Goal: Task Accomplishment & Management: Manage account settings

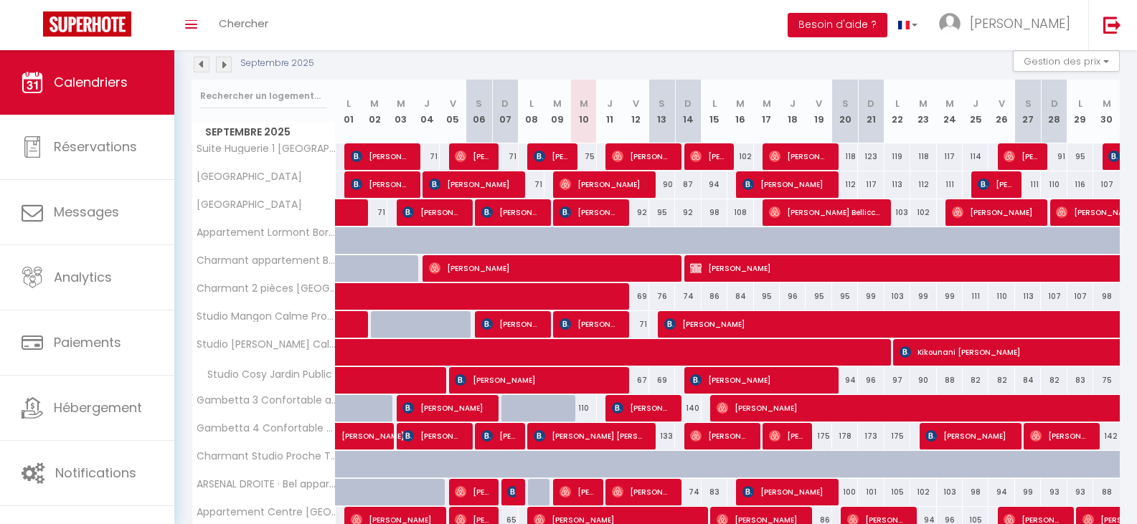
scroll to position [143, 0]
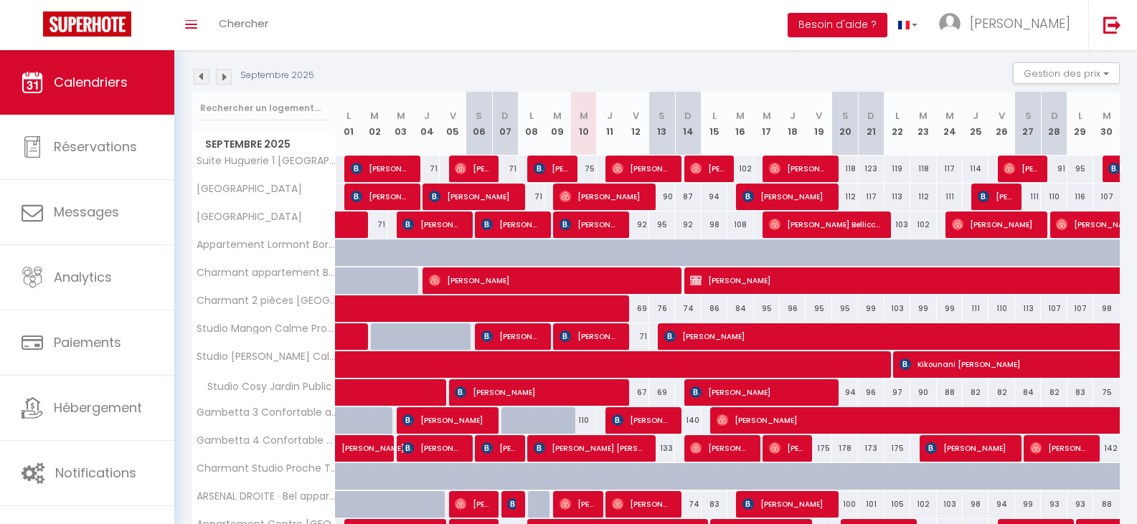
click at [226, 79] on img at bounding box center [224, 77] width 16 height 16
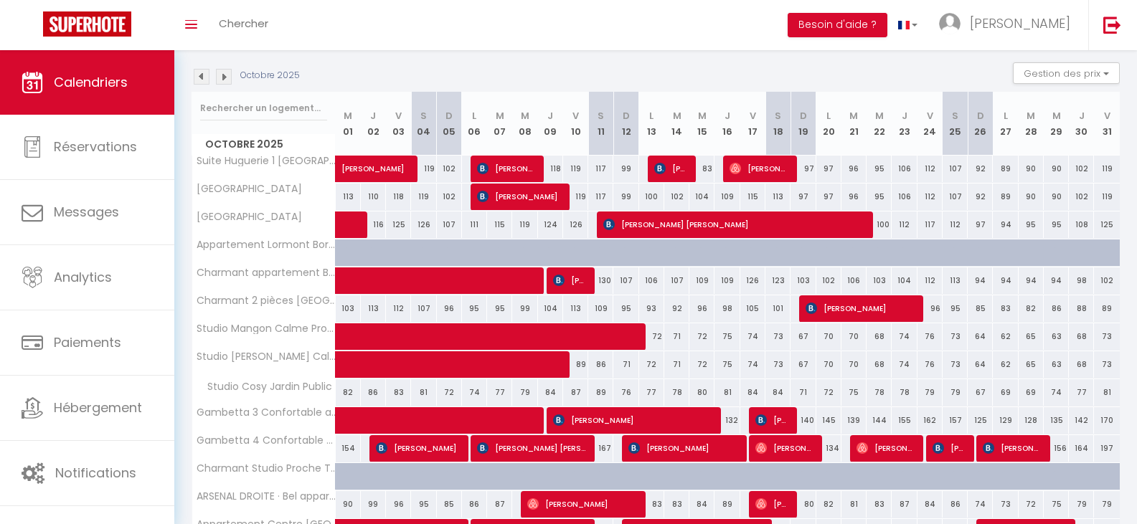
click at [753, 397] on div "84" at bounding box center [752, 392] width 25 height 27
type input "84"
type input "Ven 17 Octobre 2025"
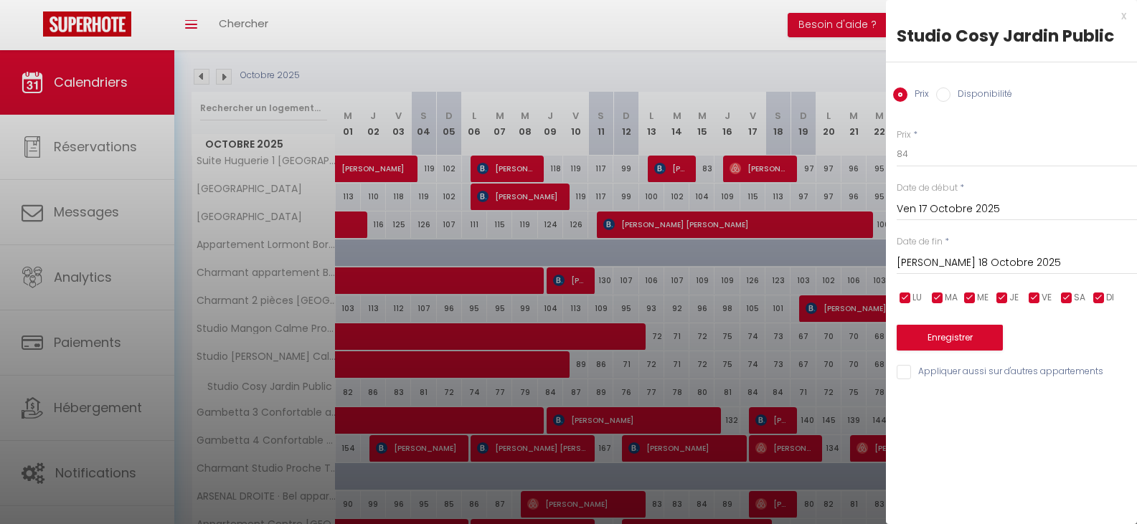
click at [964, 258] on input "[PERSON_NAME] 18 Octobre 2025" at bounding box center [1017, 263] width 240 height 19
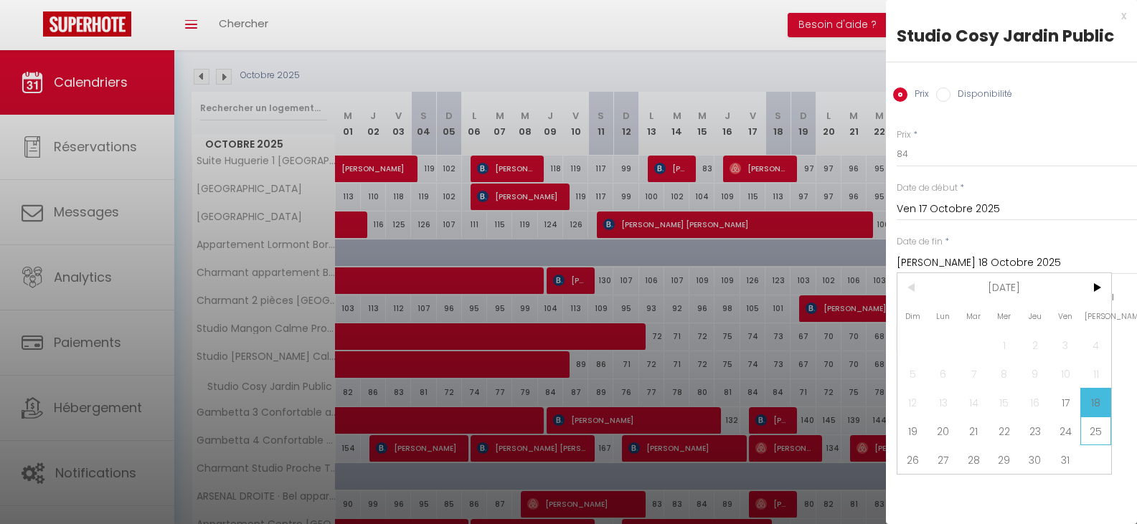
click at [1095, 429] on span "25" at bounding box center [1095, 431] width 31 height 29
type input "[PERSON_NAME] 25 Octobre 2025"
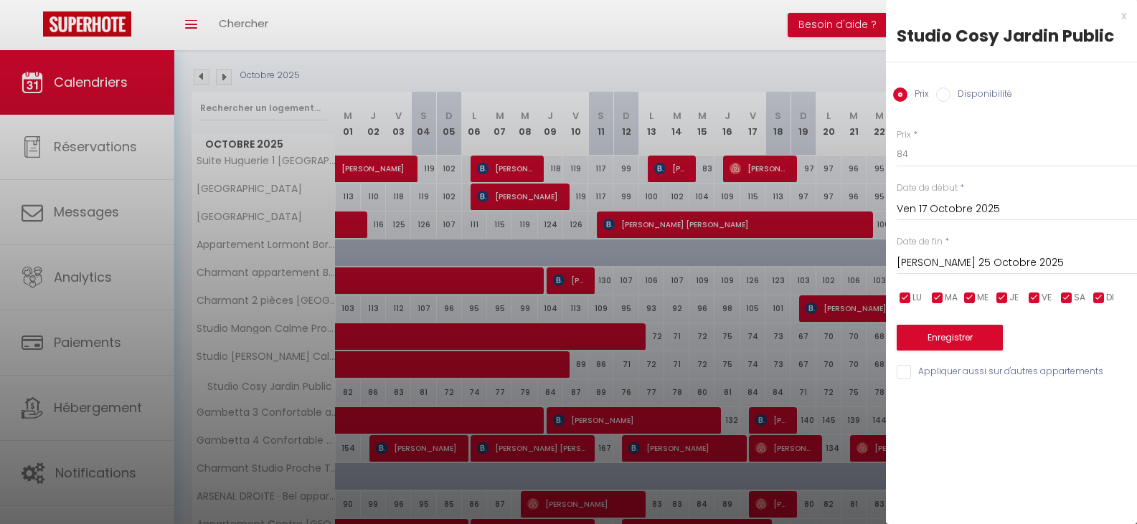
click at [946, 92] on input "Disponibilité" at bounding box center [943, 95] width 14 height 14
radio input "true"
radio input "false"
click at [954, 156] on select "Disponible Indisponible" at bounding box center [1017, 154] width 240 height 27
select select "0"
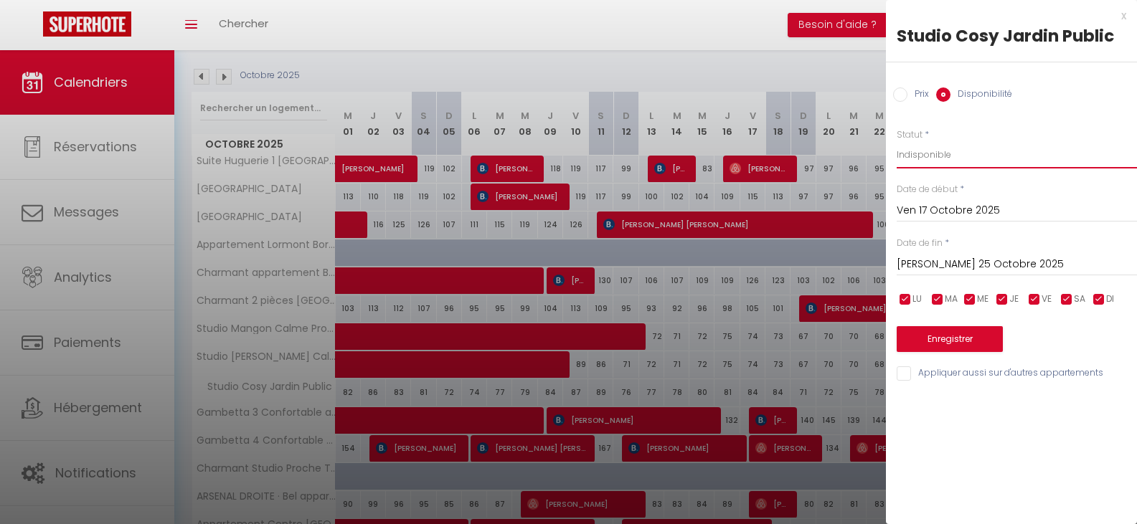
click at [897, 141] on select "Disponible Indisponible" at bounding box center [1017, 154] width 240 height 27
click at [961, 337] on button "Enregistrer" at bounding box center [950, 339] width 106 height 26
